Goal: Find specific page/section: Find specific page/section

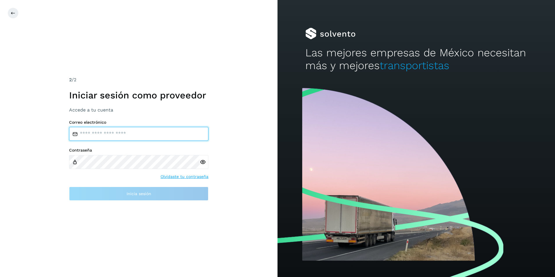
type input "**********"
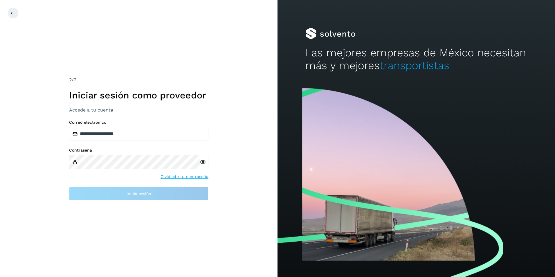
click at [158, 126] on div "**********" at bounding box center [138, 130] width 139 height 21
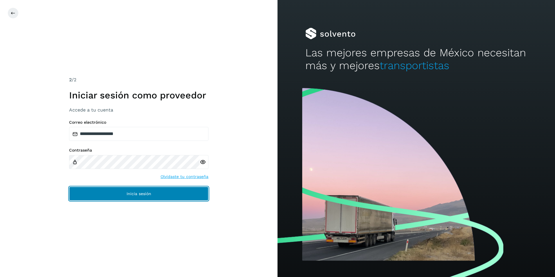
click at [138, 196] on button "Inicia sesión" at bounding box center [138, 194] width 139 height 14
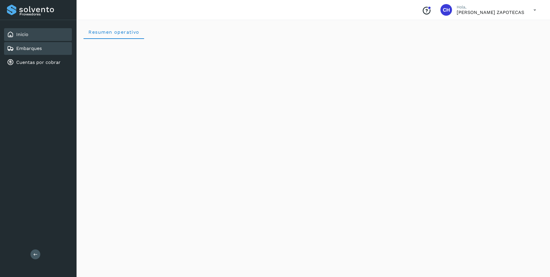
click at [49, 46] on div "Embarques" at bounding box center [38, 48] width 68 height 13
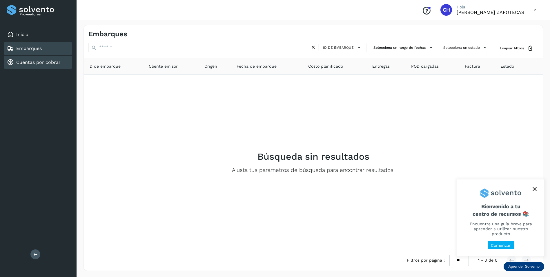
click at [48, 63] on link "Cuentas por cobrar" at bounding box center [38, 62] width 44 height 6
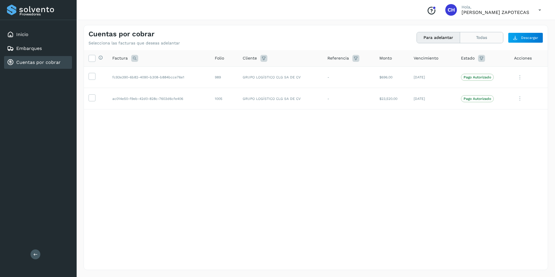
click at [485, 39] on button "Todas" at bounding box center [481, 37] width 43 height 11
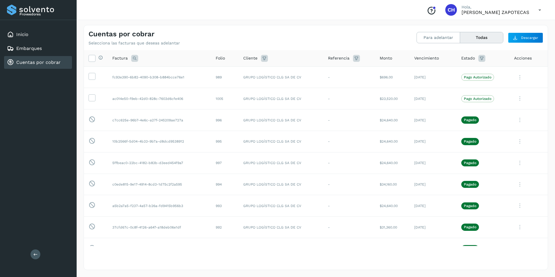
click at [460, 32] on button "Todas" at bounding box center [481, 37] width 43 height 11
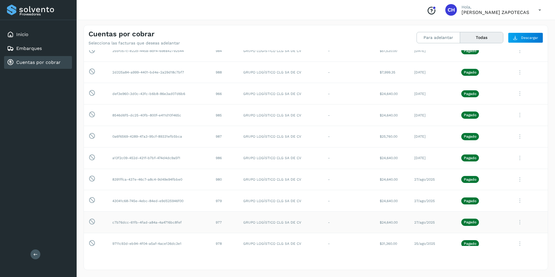
scroll to position [228, 0]
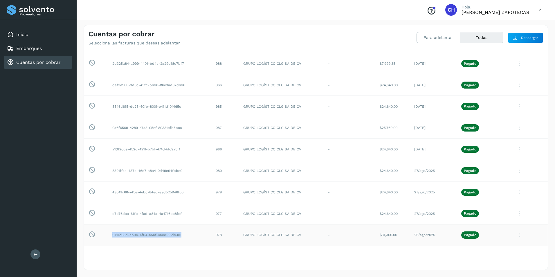
drag, startPoint x: 110, startPoint y: 235, endPoint x: 186, endPoint y: 238, distance: 75.8
click at [186, 238] on td "9711c93d-eb94-4f04-a5af-4ace136dc3e1" at bounding box center [159, 234] width 103 height 21
copy td "9711c93d-eb94-4f04-a5af-4ace136dc3e1"
click at [35, 59] on div "Cuentas por cobrar" at bounding box center [34, 62] width 54 height 7
click at [426, 34] on button "Para adelantar" at bounding box center [438, 37] width 43 height 11
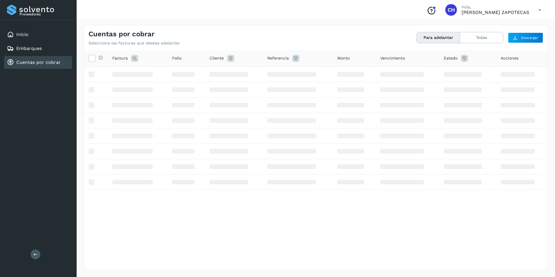
scroll to position [0, 0]
